Goal: Information Seeking & Learning: Learn about a topic

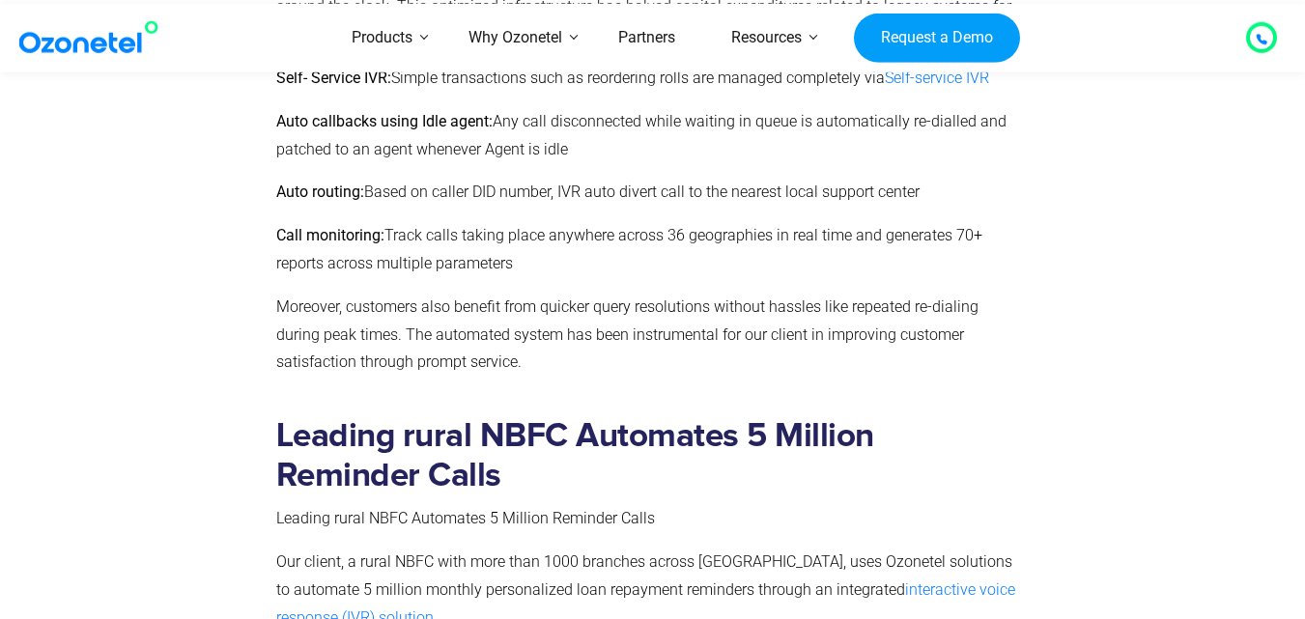
scroll to position [3013, 0]
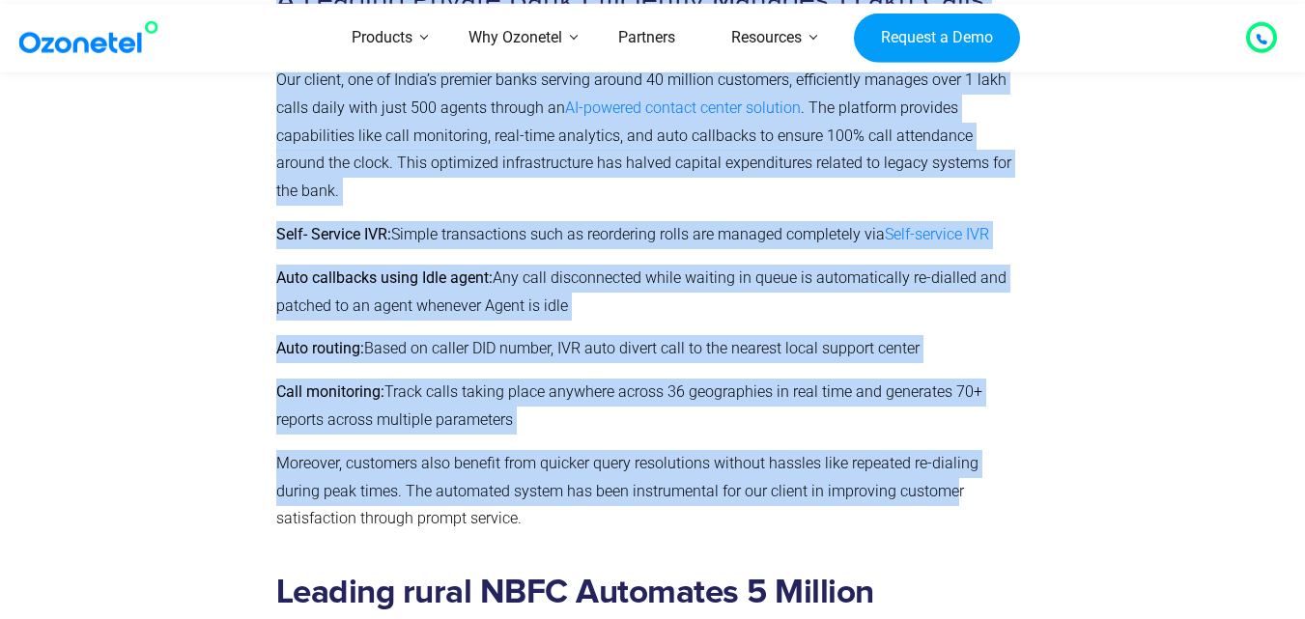
drag, startPoint x: 281, startPoint y: 231, endPoint x: 954, endPoint y: 492, distance: 722.0
click at [954, 491] on span "Moreover, customers also benefit from quicker query resolutions without hassles…" at bounding box center [627, 491] width 702 height 74
click at [809, 428] on p "Call monitoring: Track calls taking place anywhere across 36 geographies in rea…" at bounding box center [649, 407] width 746 height 56
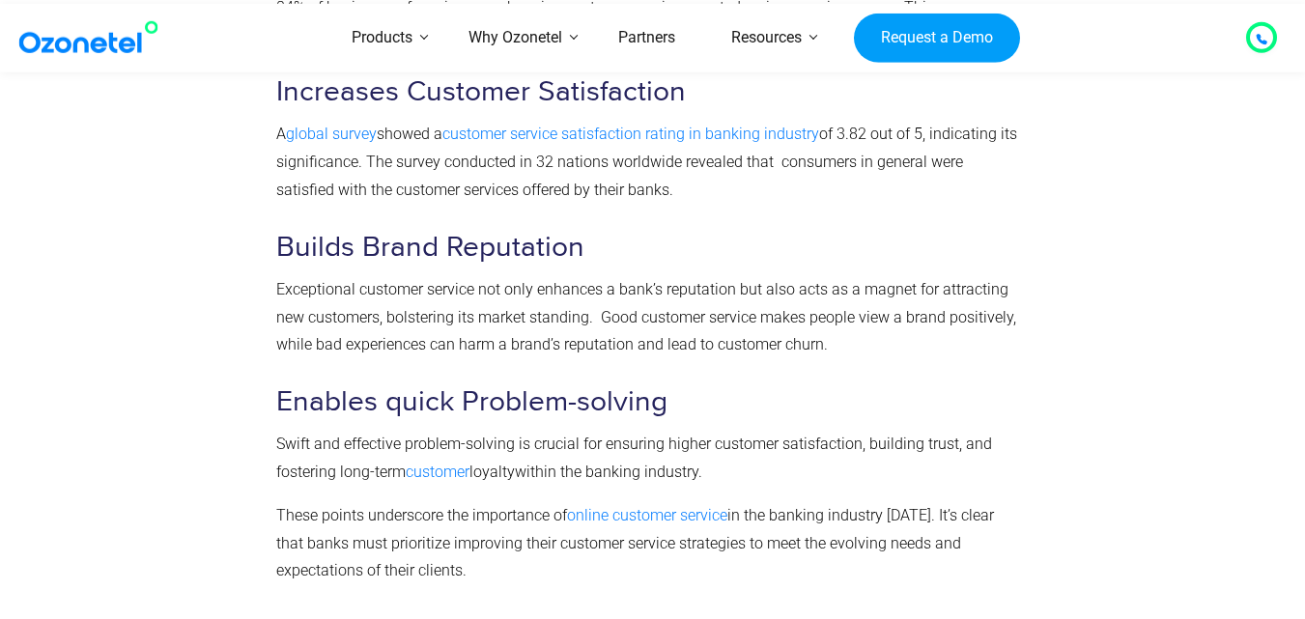
scroll to position [2336, 0]
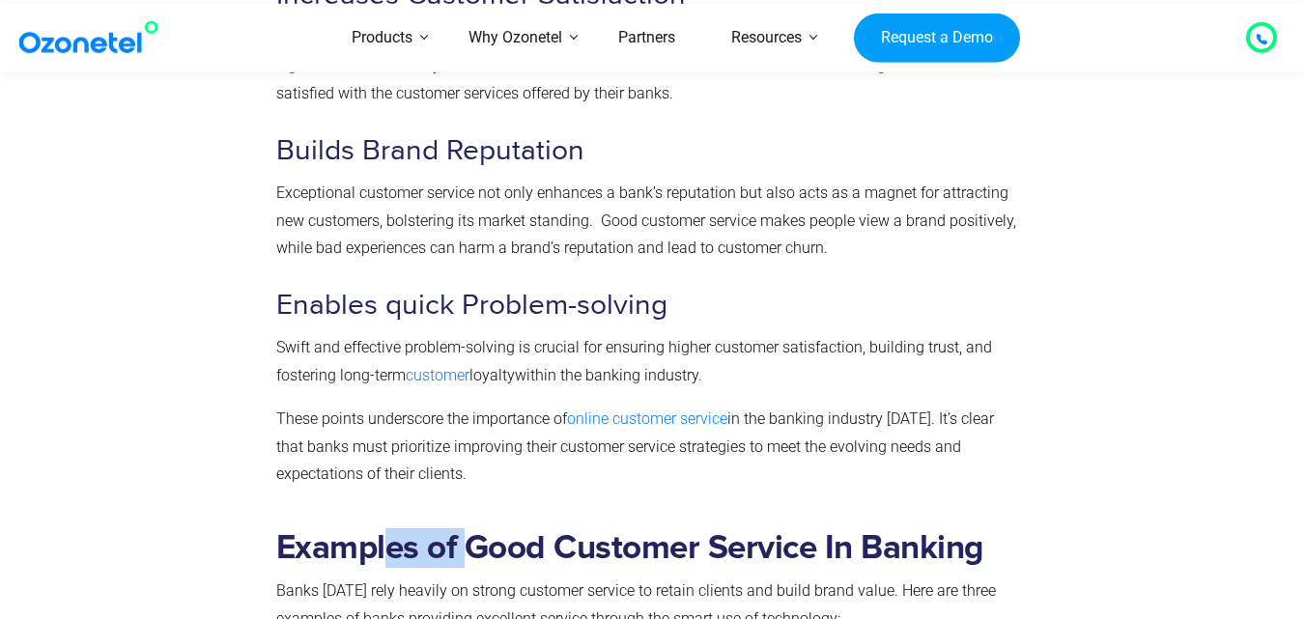
drag, startPoint x: 468, startPoint y: 475, endPoint x: 396, endPoint y: 469, distance: 72.7
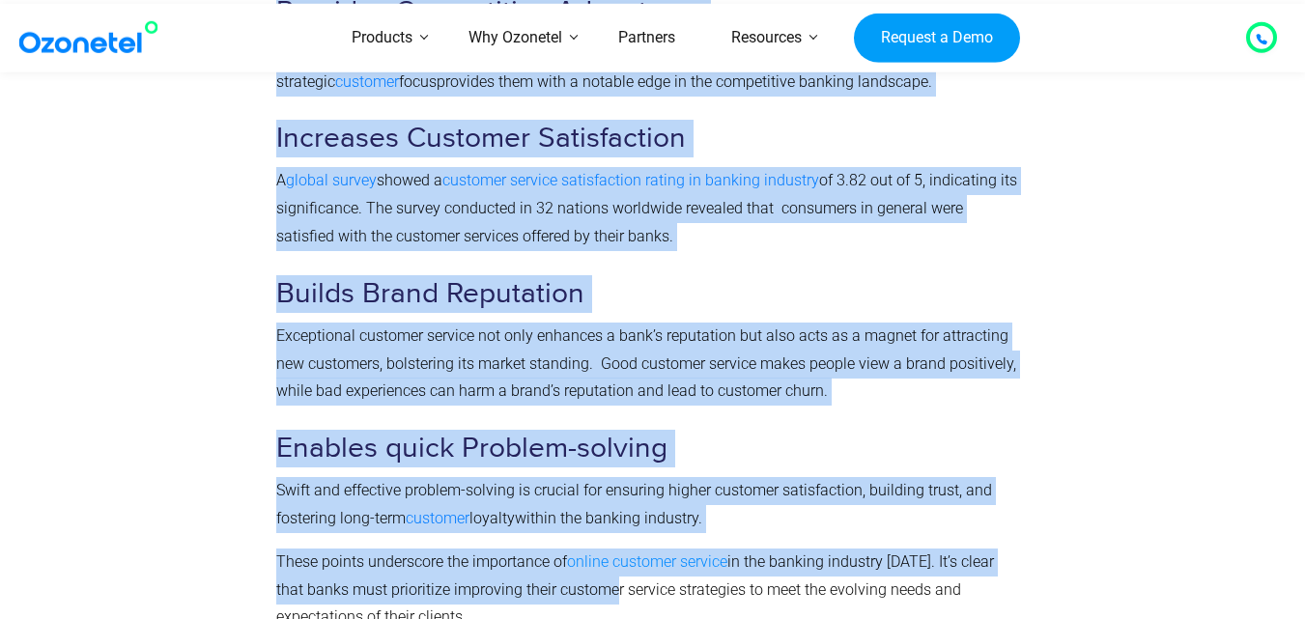
scroll to position [2261, 0]
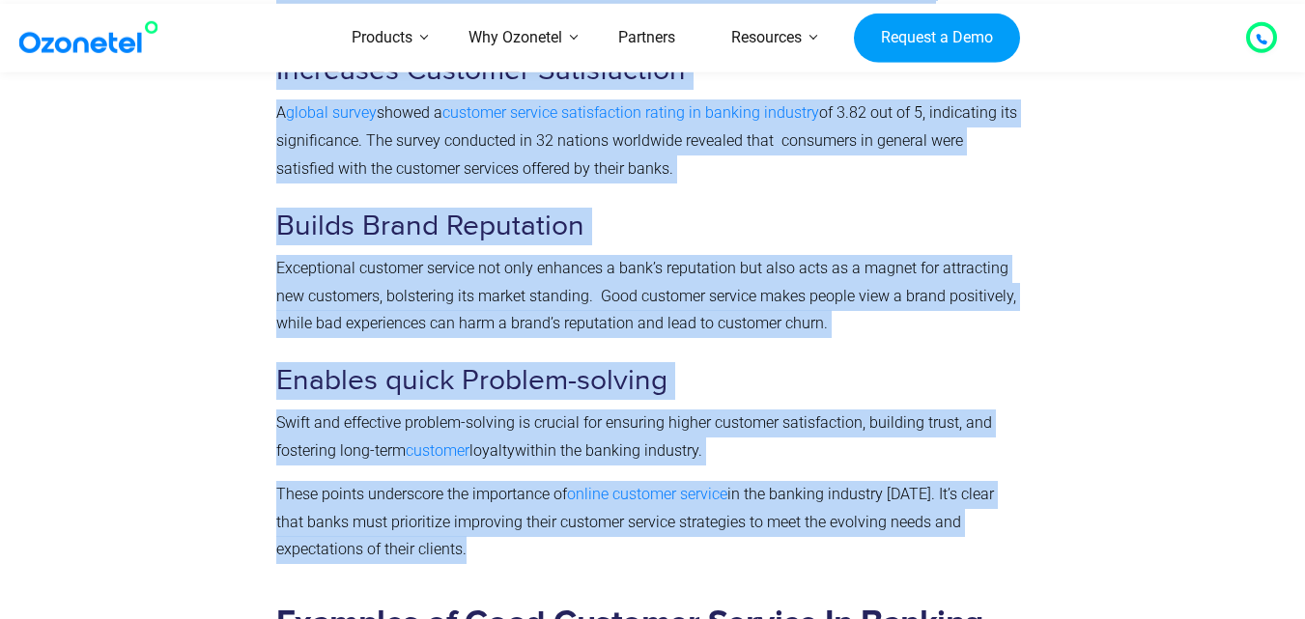
drag, startPoint x: 285, startPoint y: 221, endPoint x: 258, endPoint y: 592, distance: 371.9
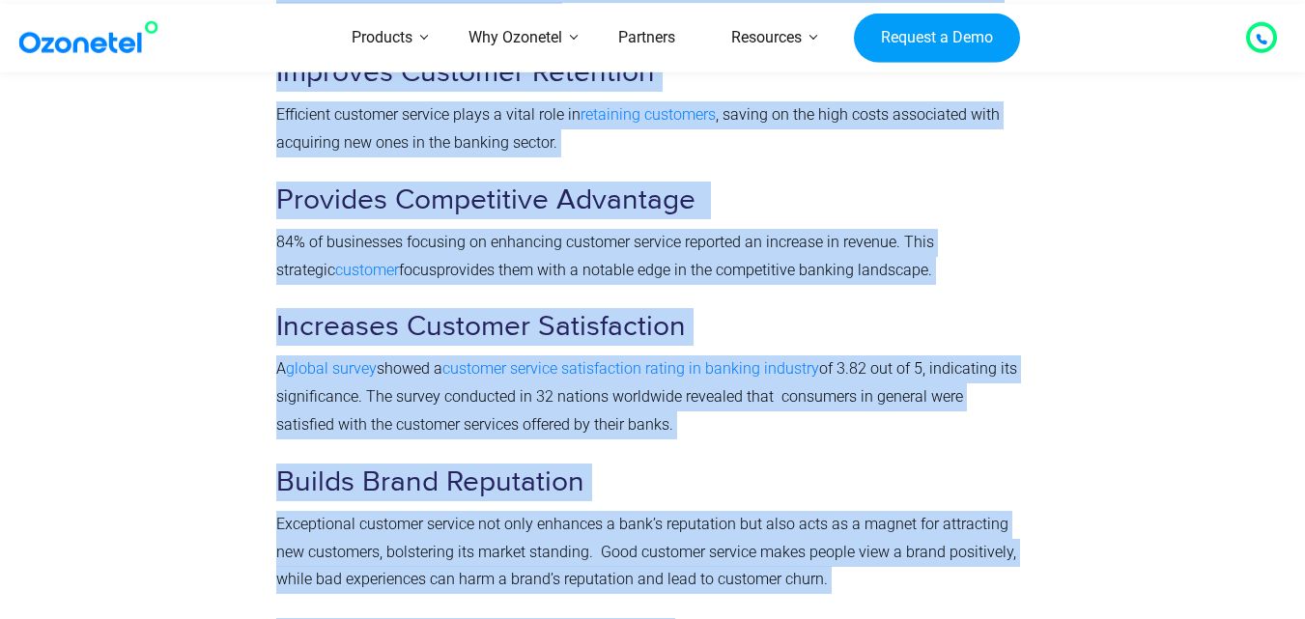
scroll to position [1971, 0]
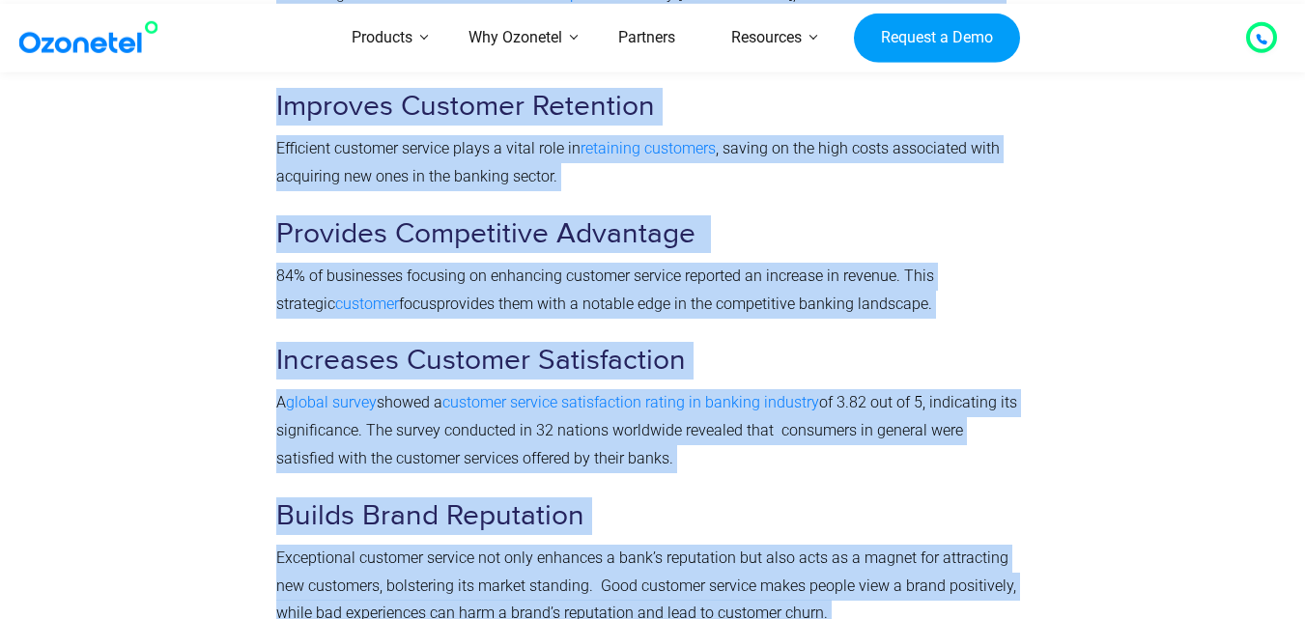
drag, startPoint x: 467, startPoint y: 296, endPoint x: 1098, endPoint y: 340, distance: 633.2
click at [1098, 340] on div at bounding box center [1139, 378] width 217 height 1003
click at [1035, 351] on div at bounding box center [1139, 378] width 217 height 1003
click at [845, 370] on h3 "Increases Customer Satisfaction" at bounding box center [649, 361] width 746 height 38
drag, startPoint x: 768, startPoint y: 354, endPoint x: 753, endPoint y: 352, distance: 14.6
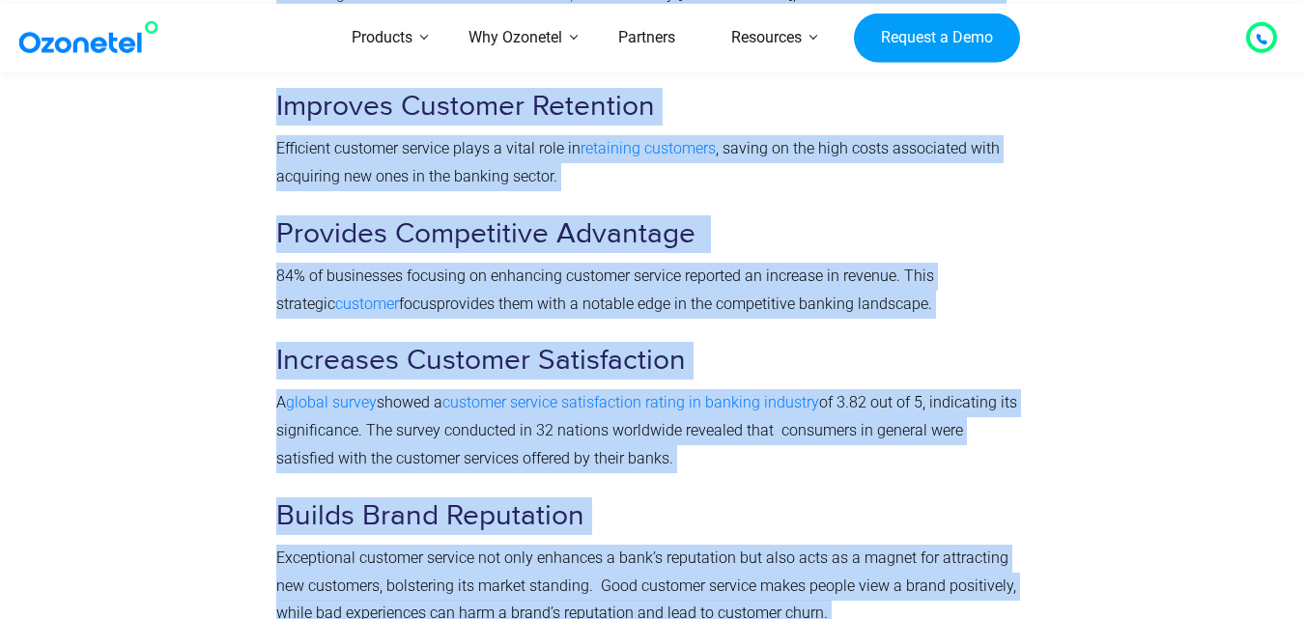
click at [769, 353] on h3 "Increases Customer Satisfaction" at bounding box center [649, 361] width 746 height 38
click at [702, 284] on span "84% of businesses focusing on enhancing customer service reported an increase i…" at bounding box center [605, 290] width 658 height 46
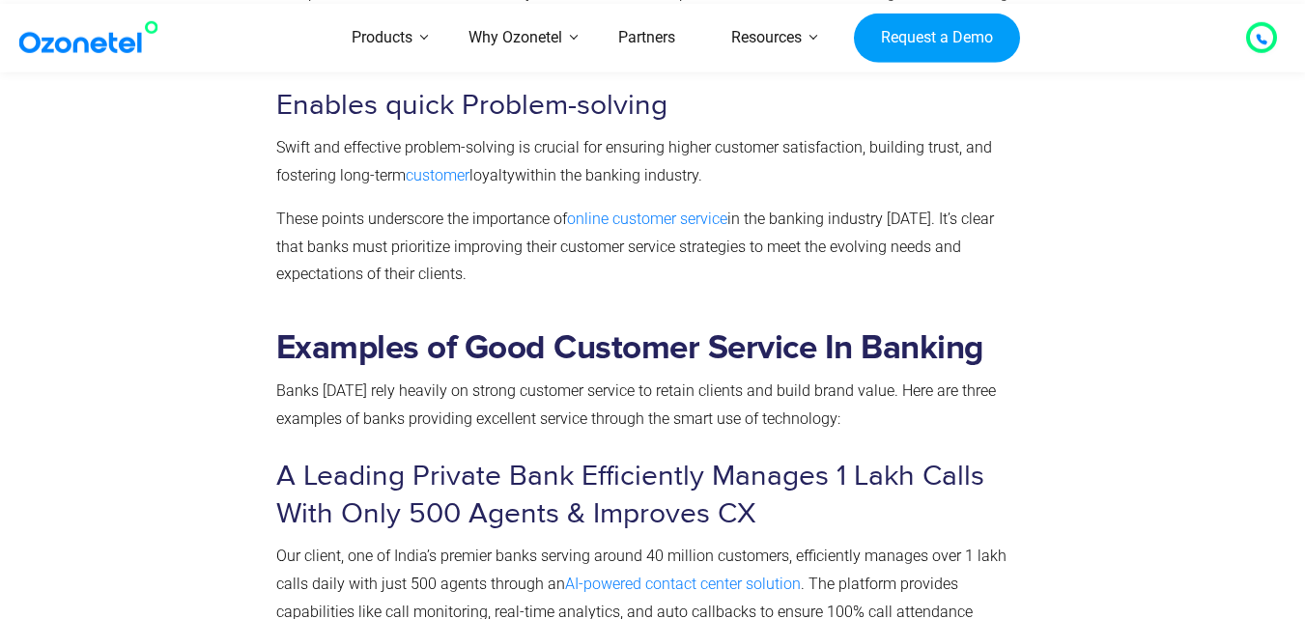
scroll to position [2570, 0]
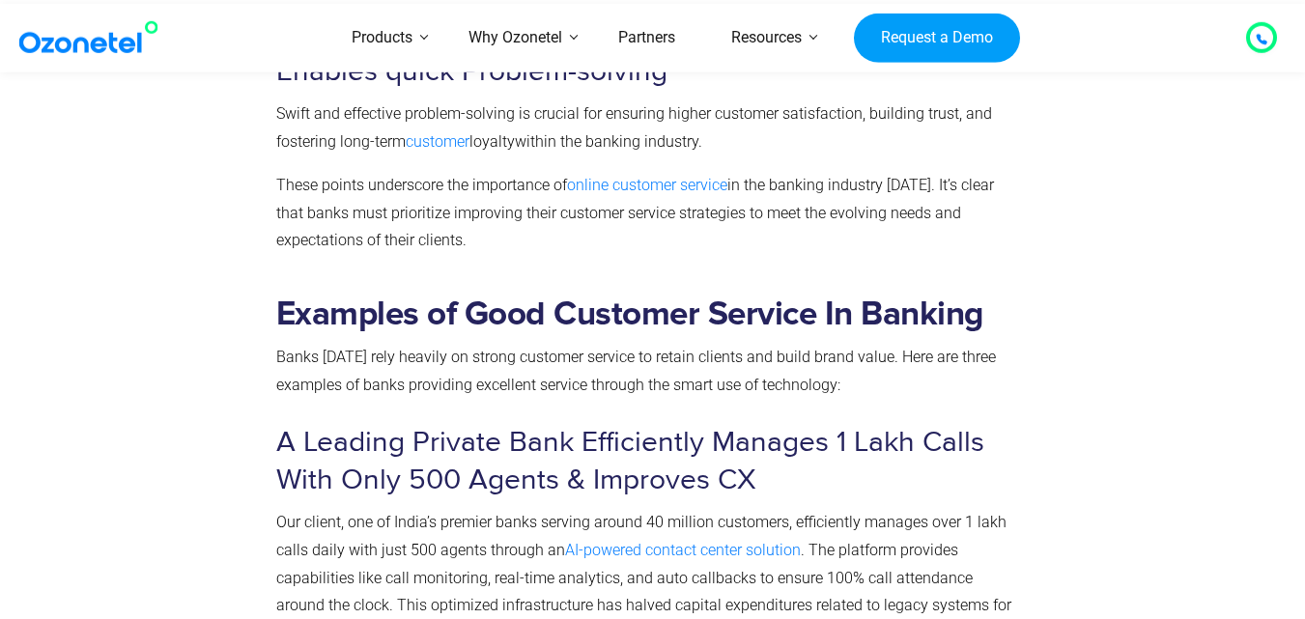
click at [784, 525] on span "Our client, one of India’s premier banks serving around 40 million customers, e…" at bounding box center [641, 536] width 730 height 46
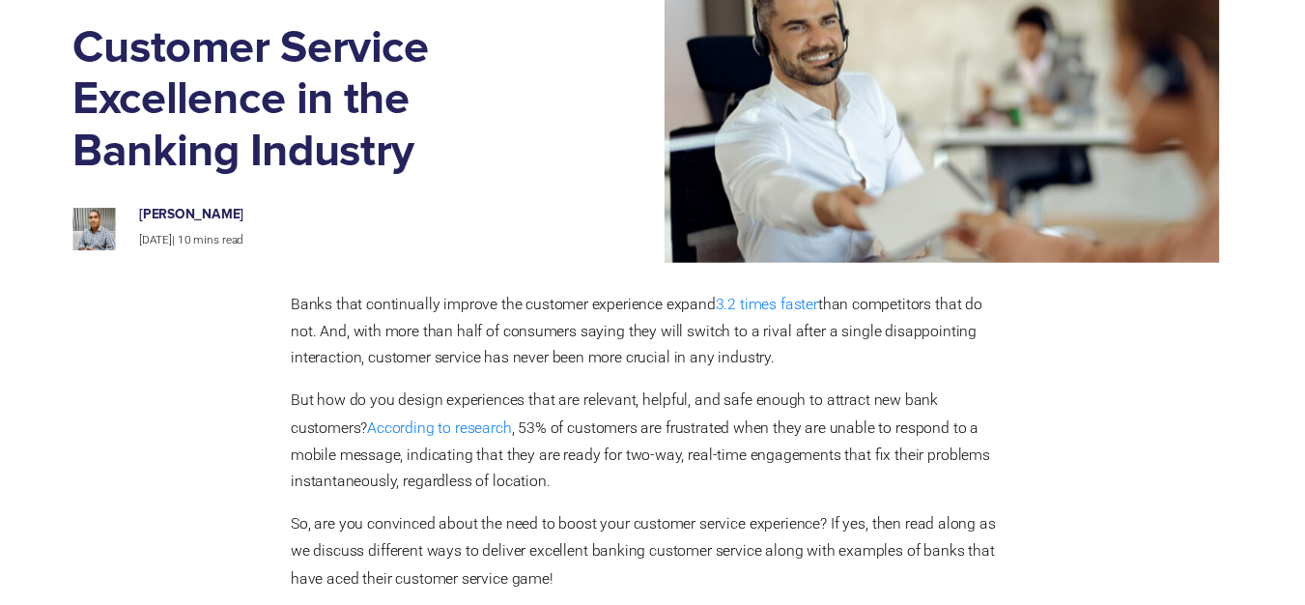
scroll to position [0, 0]
